Goal: Task Accomplishment & Management: Manage account settings

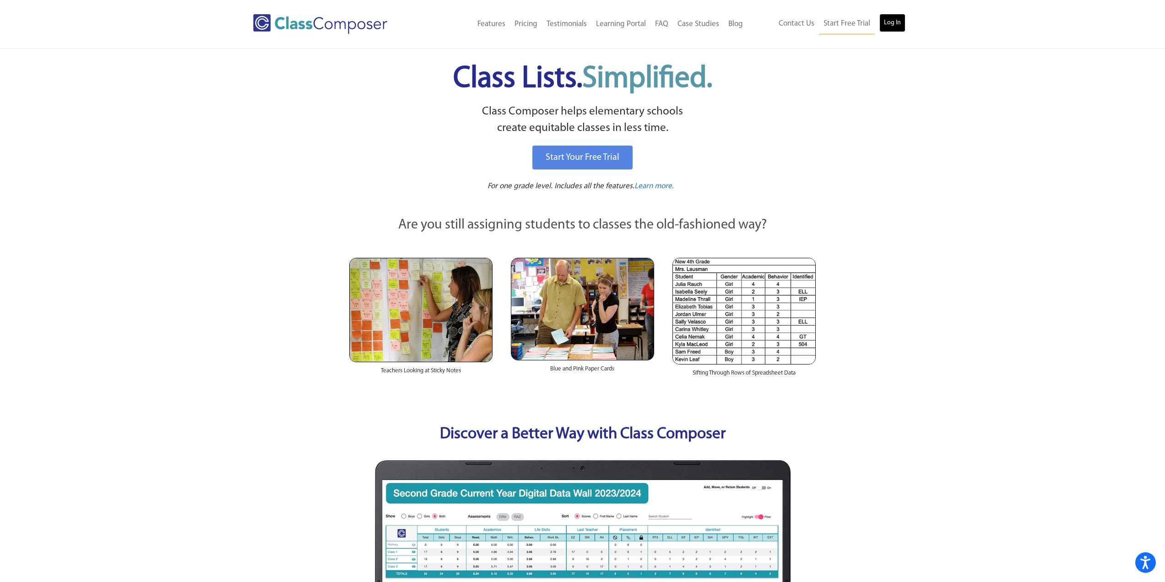
click at [894, 21] on link "Log In" at bounding box center [892, 23] width 26 height 18
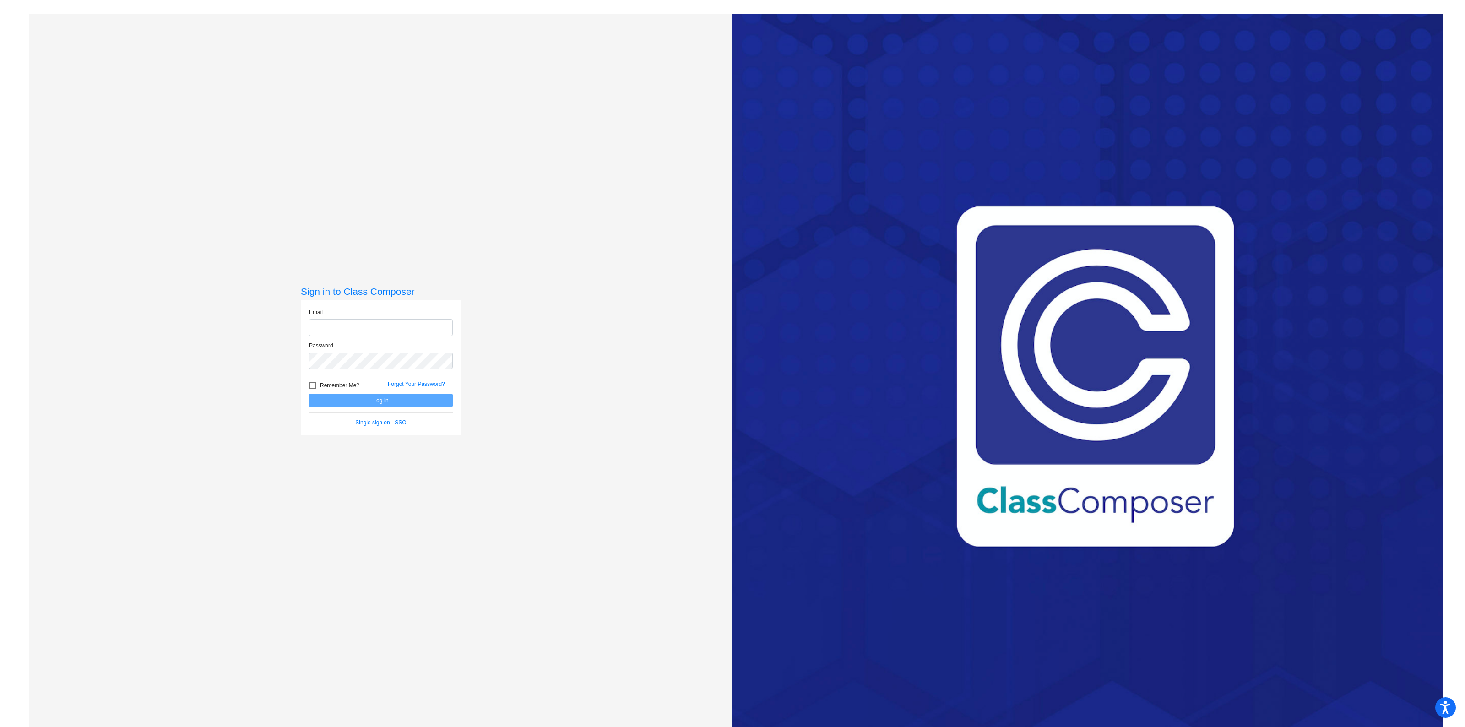
type input "[EMAIL_ADDRESS][DOMAIN_NAME]"
click at [370, 401] on button "Log In" at bounding box center [381, 400] width 144 height 13
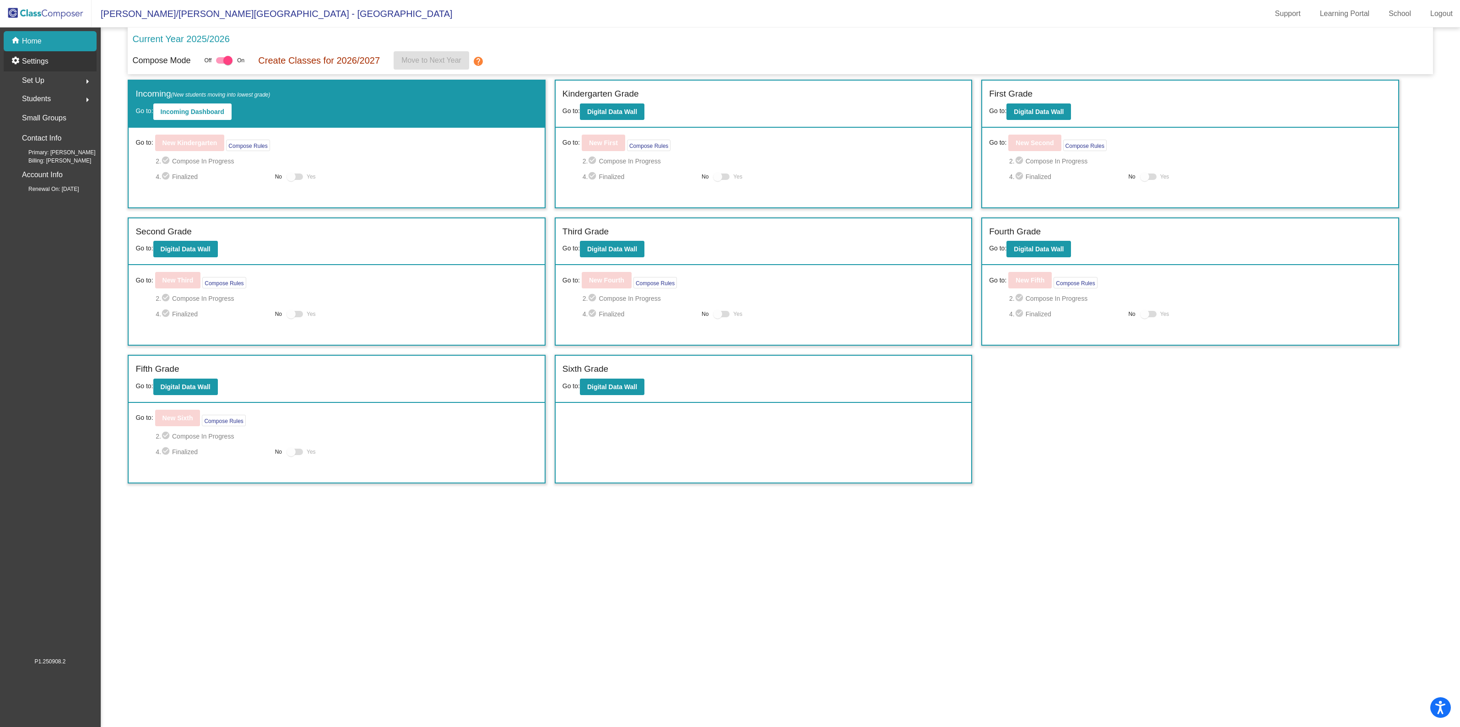
click at [25, 58] on p "Settings" at bounding box center [35, 61] width 27 height 11
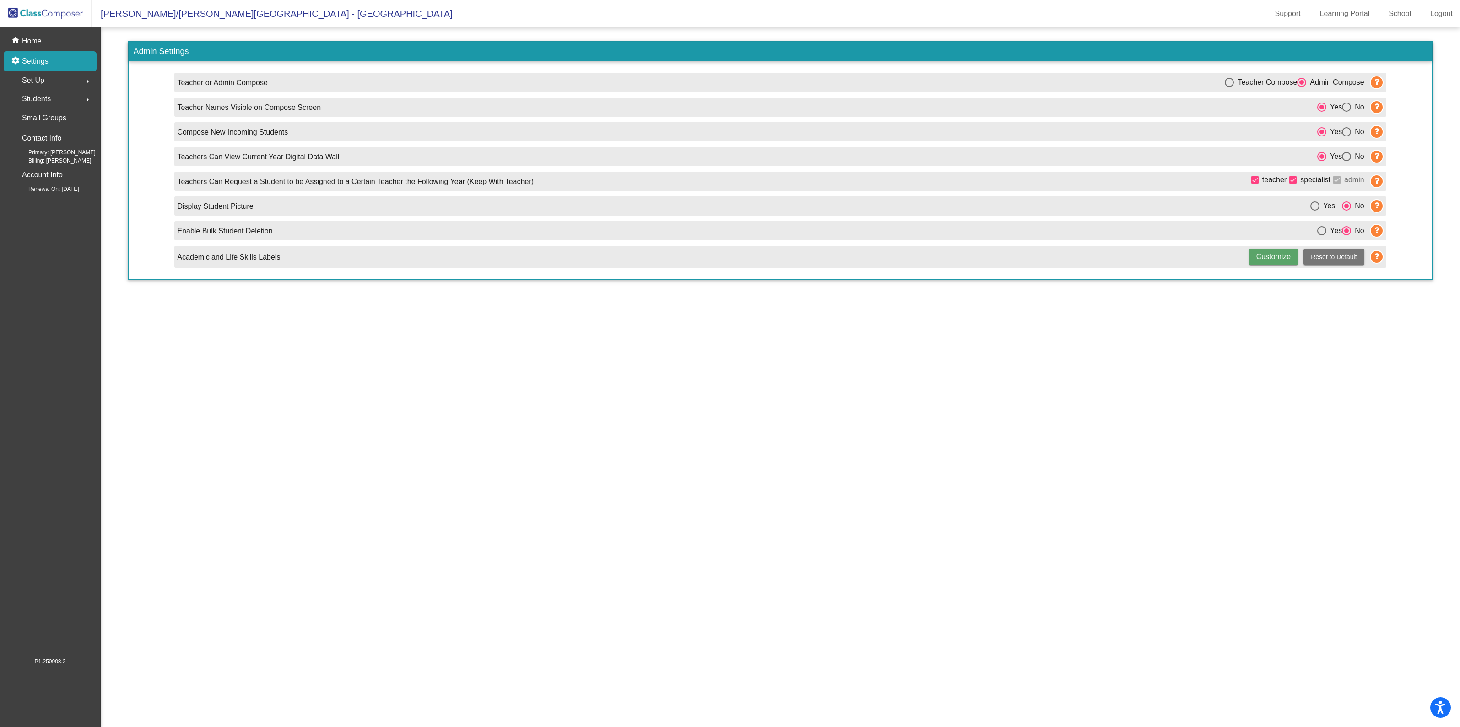
click at [35, 81] on span "Set Up" at bounding box center [33, 80] width 22 height 13
click at [37, 139] on p "Users" at bounding box center [32, 140] width 18 height 11
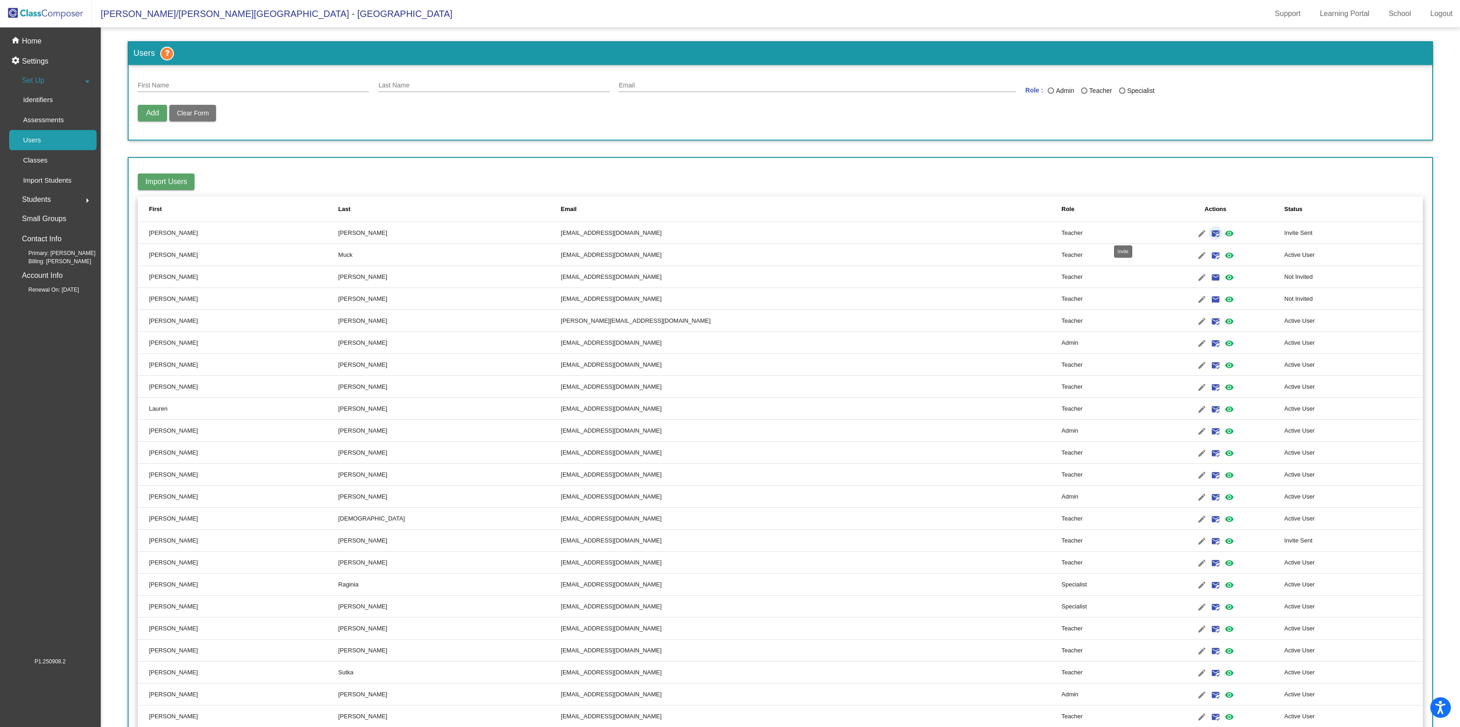
click at [1210, 230] on mat-icon "mark_email_read" at bounding box center [1215, 233] width 11 height 11
